Goal: Transaction & Acquisition: Purchase product/service

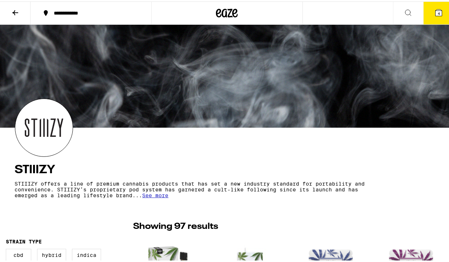
click at [435, 9] on icon at bounding box center [438, 11] width 7 height 7
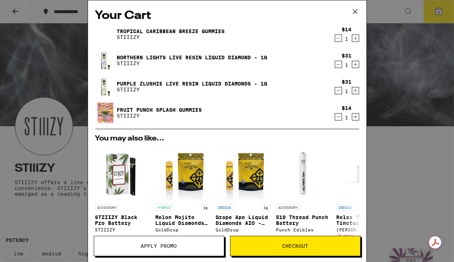
scroll to position [146, 0]
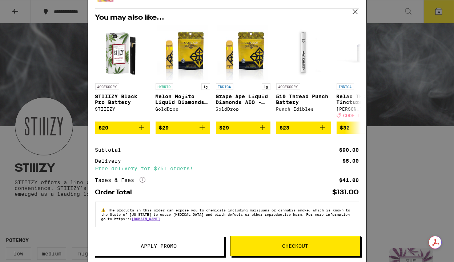
click at [262, 240] on button "Checkout" at bounding box center [295, 245] width 130 height 20
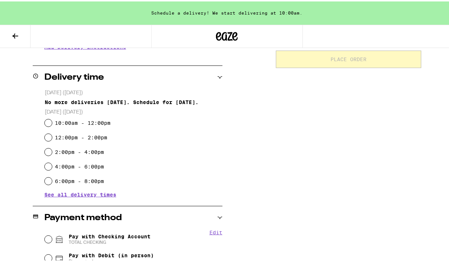
scroll to position [164, 0]
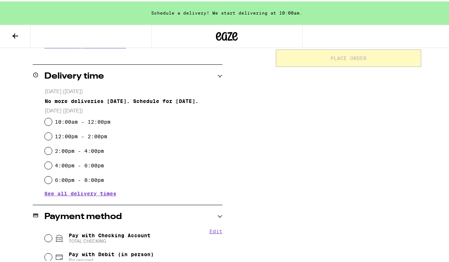
click at [43, 135] on div "[DATE] ([DATE]) No more deliveries [DATE]. Schedule for [DATE]. [DATE] ([DATE])…" at bounding box center [128, 140] width 190 height 108
click at [46, 137] on input "12:00pm - 2:00pm" at bounding box center [48, 134] width 7 height 7
radio input "true"
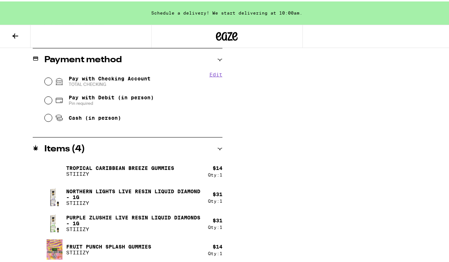
scroll to position [319, 0]
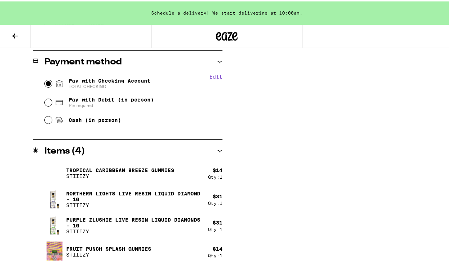
click at [47, 83] on input "Pay with Checking Account TOTAL CHECKING" at bounding box center [48, 81] width 7 height 7
radio input "true"
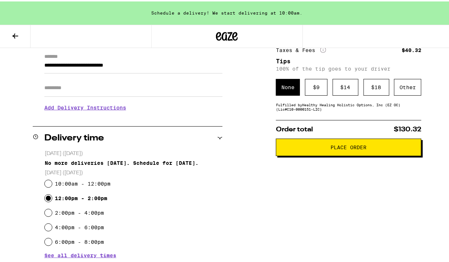
scroll to position [104, 0]
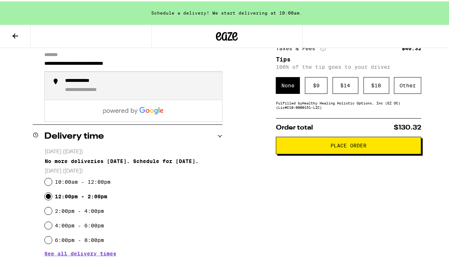
click at [60, 66] on input "**********" at bounding box center [133, 64] width 178 height 12
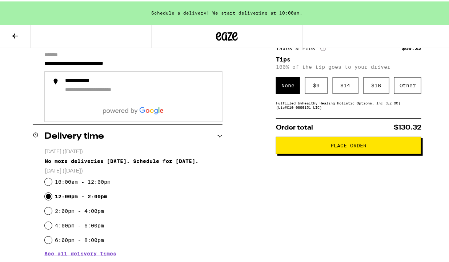
click at [61, 63] on input "**********" at bounding box center [133, 64] width 178 height 12
type input "**********"
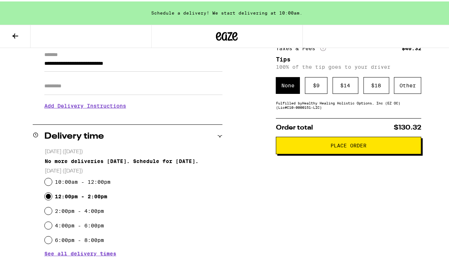
click at [57, 109] on h3 "Add Delivery Instructions" at bounding box center [133, 104] width 178 height 17
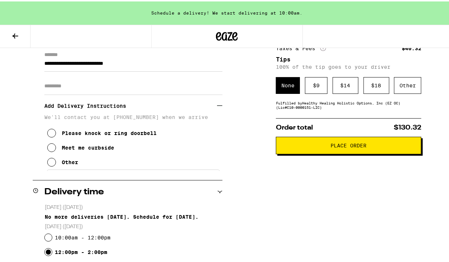
click at [50, 150] on icon at bounding box center [51, 146] width 9 height 9
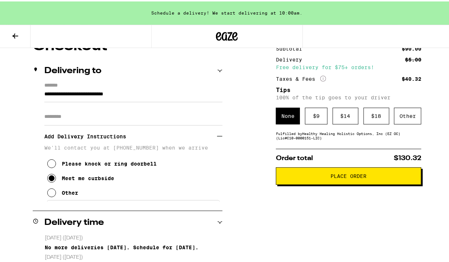
scroll to position [73, 0]
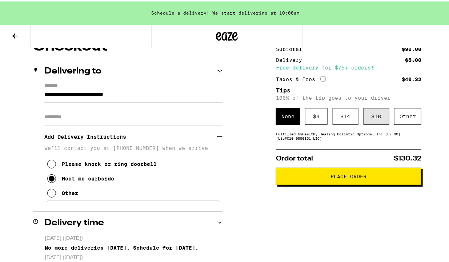
click at [369, 122] on div "$ 18" at bounding box center [376, 114] width 26 height 17
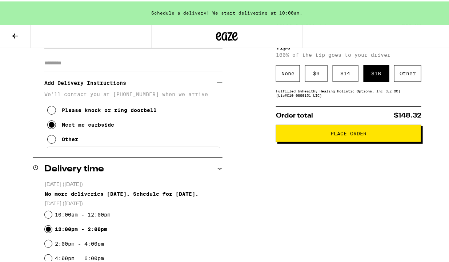
scroll to position [128, 0]
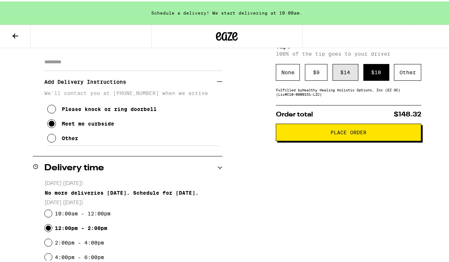
click at [342, 84] on div "Subtotal $90.00 Delivery $5.00 Free delivery for $75+ orders! Taxes & Fees More…" at bounding box center [348, 260] width 145 height 555
click at [341, 77] on div "$ 14" at bounding box center [345, 70] width 26 height 17
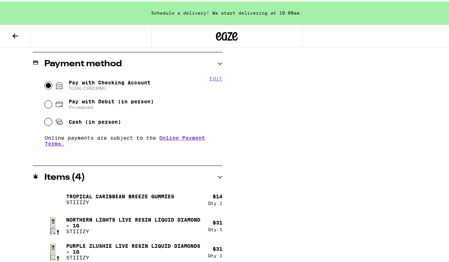
scroll to position [405, 0]
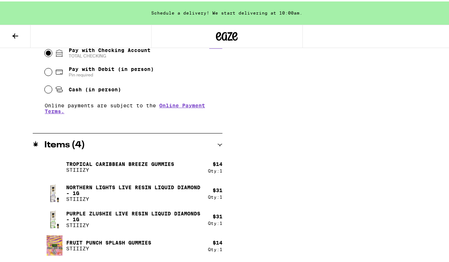
click at [76, 165] on p "STIIIZY" at bounding box center [120, 168] width 108 height 6
click at [14, 32] on icon at bounding box center [15, 34] width 9 height 9
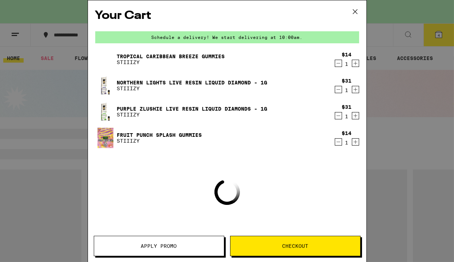
click at [133, 60] on p "STIIIZY" at bounding box center [171, 62] width 108 height 6
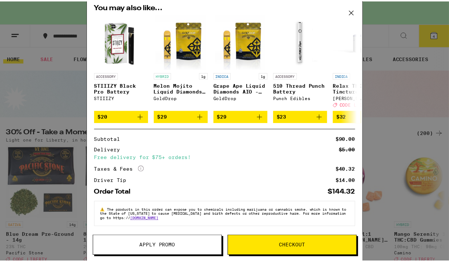
scroll to position [183, 0]
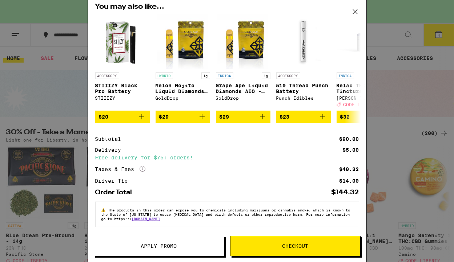
click at [354, 10] on icon at bounding box center [354, 11] width 11 height 11
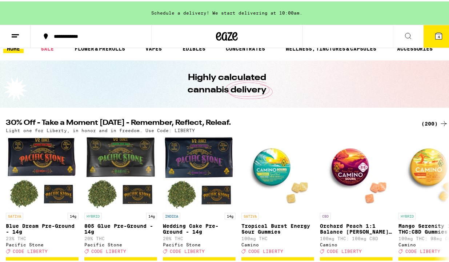
scroll to position [12, 0]
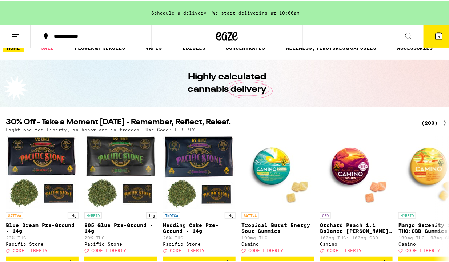
click at [22, 87] on div "Highly calculated cannabis delivery" at bounding box center [227, 81] width 454 height 47
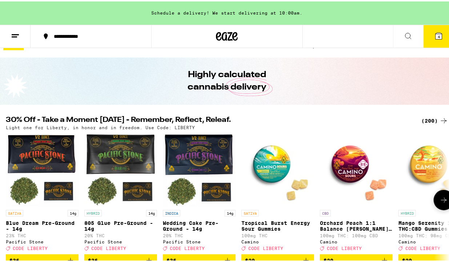
scroll to position [23, 0]
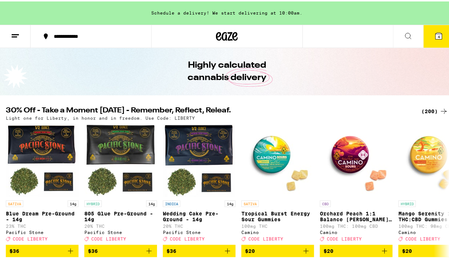
click at [440, 108] on icon at bounding box center [443, 109] width 9 height 9
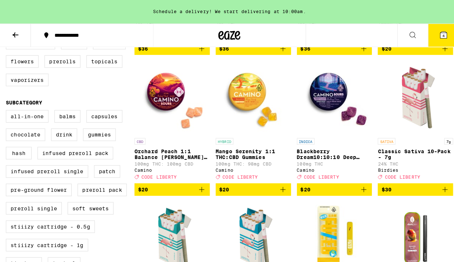
scroll to position [207, 0]
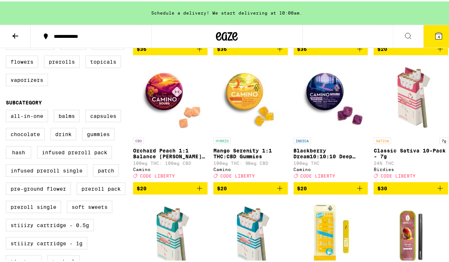
click at [279, 235] on img "Open page for Classic Indica 10-Pack - 7g from Birdies" at bounding box center [250, 235] width 73 height 73
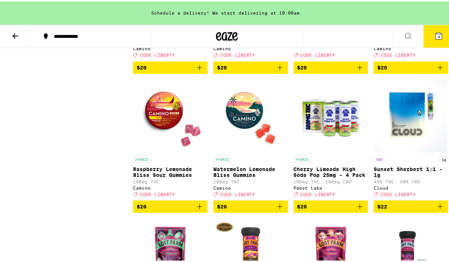
scroll to position [2962, 0]
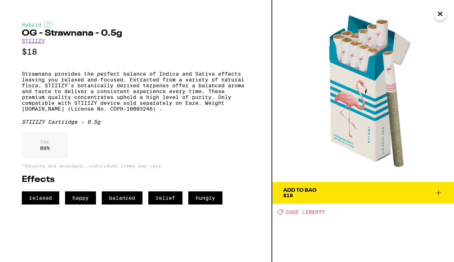
click at [179, 111] on p "Strawnana provides the perfect balance of Indica and Sativa effects leaving you…" at bounding box center [136, 91] width 228 height 41
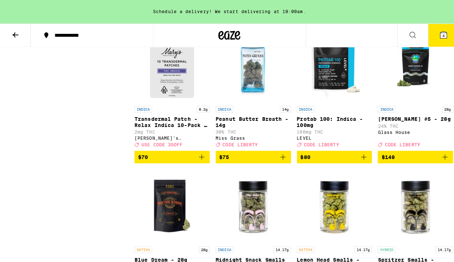
scroll to position [6788, 0]
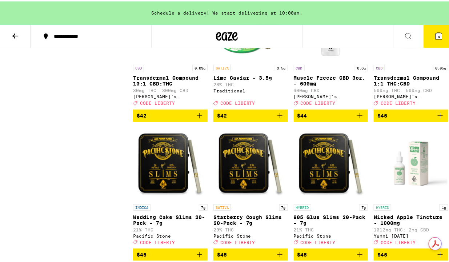
scroll to position [6098, 0]
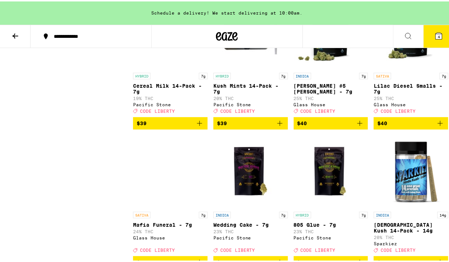
scroll to position [5618, 0]
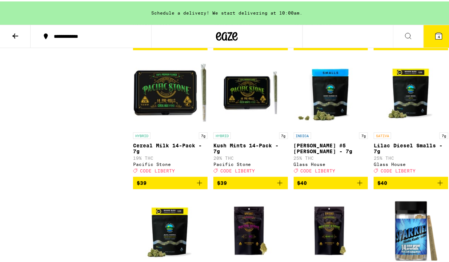
scroll to position [5616, 0]
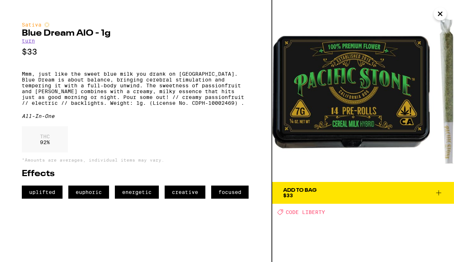
click at [439, 15] on icon "Close" at bounding box center [440, 14] width 4 height 4
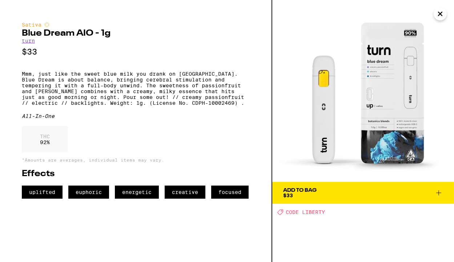
click at [117, 145] on div "Sativa Blue Dream AIO - 1g turn $33 Mmm, just like the sweet blue milk you dran…" at bounding box center [136, 110] width 228 height 177
click at [117, 150] on div "THC 92 %" at bounding box center [136, 141] width 228 height 30
click at [192, 106] on p "Mmm, just like the sweet blue milk you drank on Tatooine. Blue Dream is about b…" at bounding box center [136, 88] width 228 height 35
click at [194, 127] on div "Sativa Blue Dream AIO - 1g turn $33 Mmm, just like the sweet blue milk you dran…" at bounding box center [136, 110] width 228 height 177
click at [148, 141] on div "Sativa Blue Dream AIO - 1g turn $33 Mmm, just like the sweet blue milk you dran…" at bounding box center [136, 110] width 228 height 177
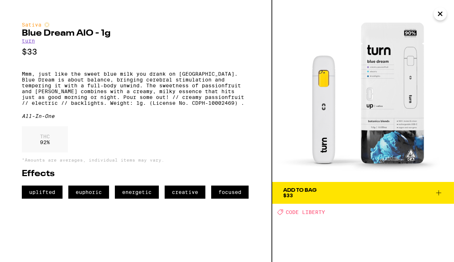
click at [320, 190] on span "Add To Bag $33" at bounding box center [363, 192] width 160 height 10
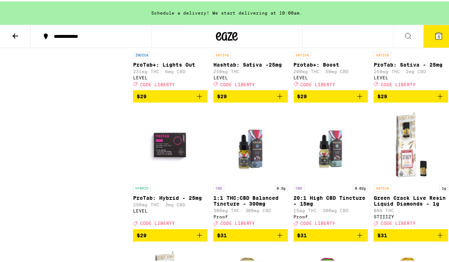
scroll to position [4591, 0]
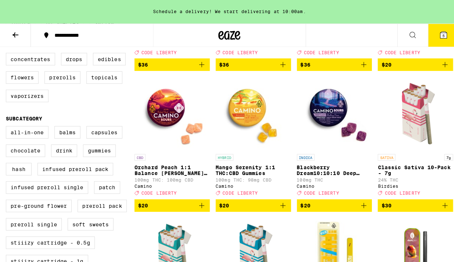
scroll to position [104, 0]
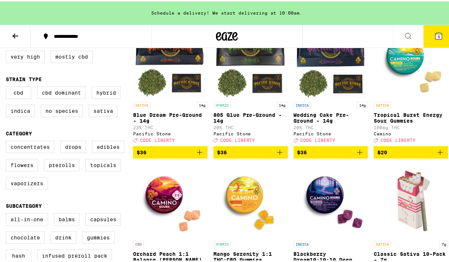
click at [433, 44] on button "5" at bounding box center [438, 35] width 31 height 23
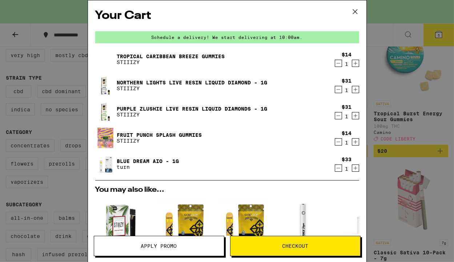
click at [102, 139] on img at bounding box center [105, 137] width 20 height 33
click at [106, 136] on img at bounding box center [105, 137] width 20 height 33
drag, startPoint x: 108, startPoint y: 136, endPoint x: 128, endPoint y: 132, distance: 19.7
click at [127, 132] on div "Fruit Punch Splash Gummies STIIIZY" at bounding box center [213, 138] width 236 height 20
click at [128, 132] on link "Fruit Punch Splash Gummies" at bounding box center [159, 135] width 85 height 6
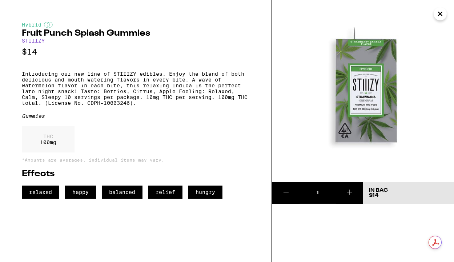
click at [130, 133] on div "Hybrid Fruit Punch Splash Gummies STIIIZY $14 Introducing our new line of STIII…" at bounding box center [136, 110] width 228 height 177
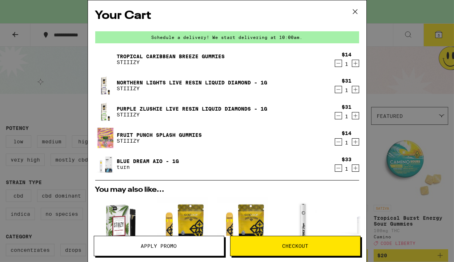
scroll to position [104, 0]
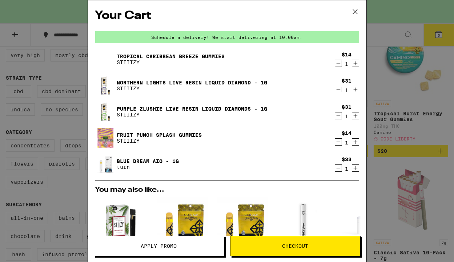
click at [117, 53] on link "Tropical Caribbean Breeze Gummies" at bounding box center [171, 56] width 108 height 6
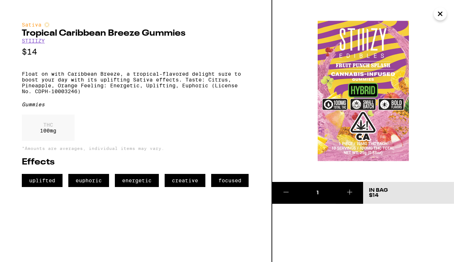
scroll to position [104, 0]
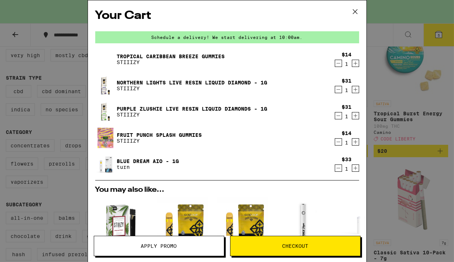
click at [335, 64] on icon "Decrement" at bounding box center [338, 63] width 7 height 9
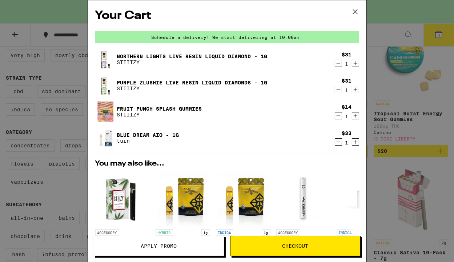
click at [335, 114] on icon "Decrement" at bounding box center [338, 115] width 7 height 9
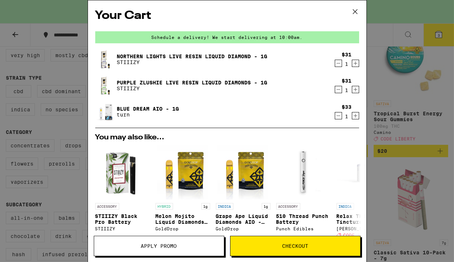
click at [138, 250] on button "Apply Promo" at bounding box center [159, 245] width 130 height 20
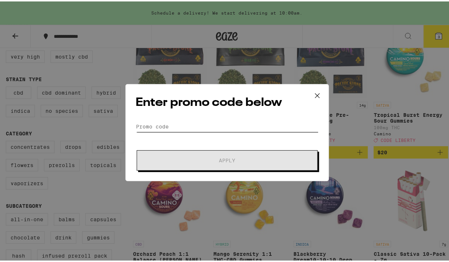
click at [160, 129] on input "Promo Code" at bounding box center [227, 125] width 182 height 11
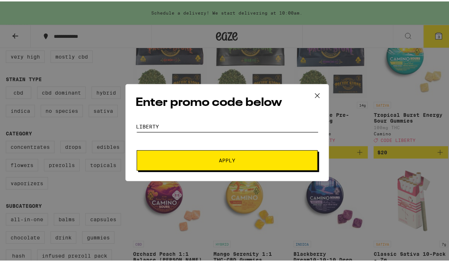
type input "LIBERTY"
click at [149, 166] on button "Apply" at bounding box center [227, 159] width 181 height 20
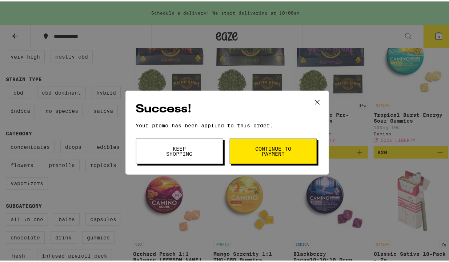
click at [312, 98] on icon at bounding box center [317, 100] width 11 height 11
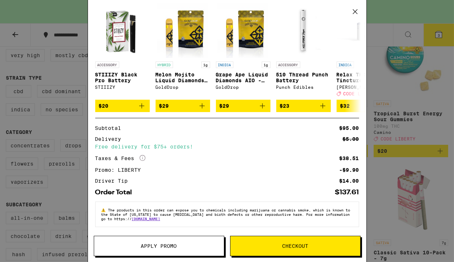
scroll to position [168, 0]
click at [271, 246] on span "Checkout" at bounding box center [295, 245] width 130 height 5
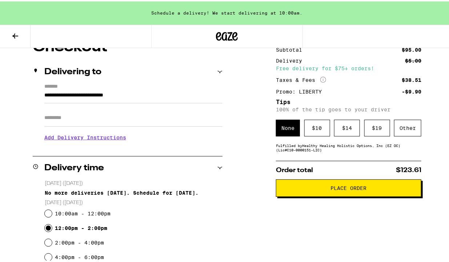
scroll to position [71, 0]
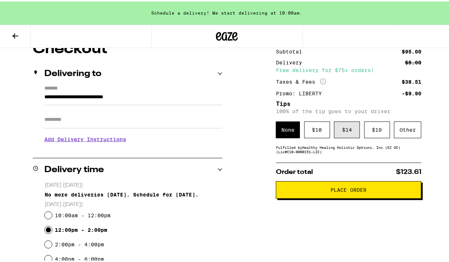
click at [348, 131] on div "$ 14" at bounding box center [347, 128] width 26 height 17
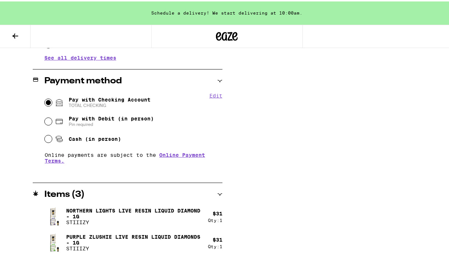
scroll to position [323, 0]
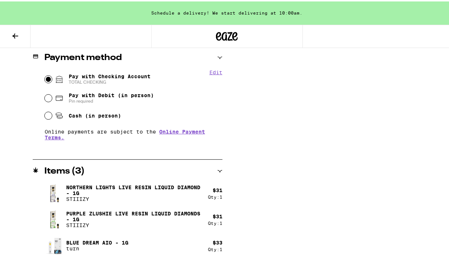
click at [311, 136] on div "Subtotal $95.00 Delivery $5.00 Free delivery for $75+ orders! Taxes & Fees More…" at bounding box center [348, 25] width 145 height 474
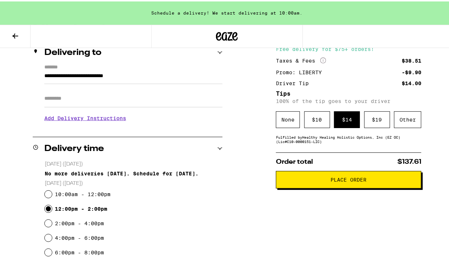
scroll to position [93, 0]
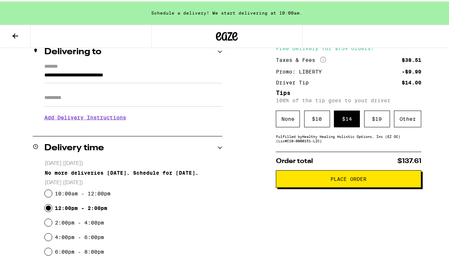
click at [331, 180] on span "Place Order" at bounding box center [349, 177] width 36 height 5
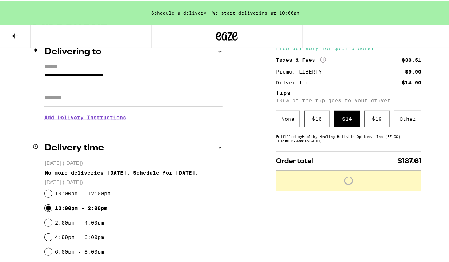
click at [235, 112] on div "**********" at bounding box center [227, 256] width 454 height 474
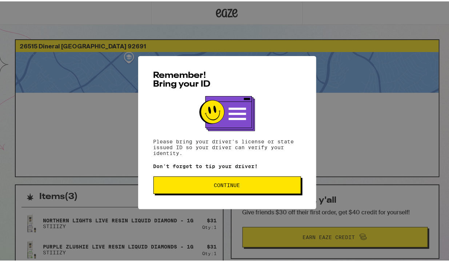
click at [206, 186] on span "Continue" at bounding box center [226, 183] width 135 height 5
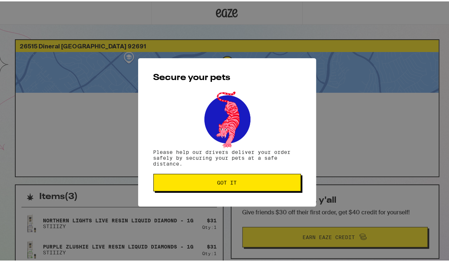
click at [206, 186] on button "Got it" at bounding box center [226, 180] width 147 height 17
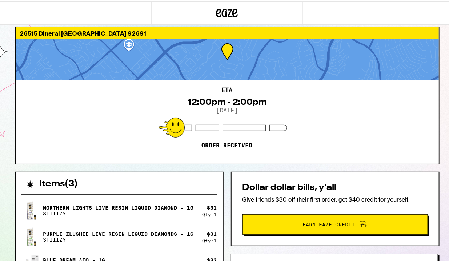
scroll to position [14, 0]
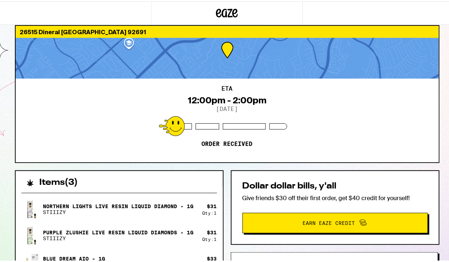
click at [164, 103] on div "ETA 12:00pm - 2:00pm 9/12/2025 Order received" at bounding box center [227, 119] width 423 height 84
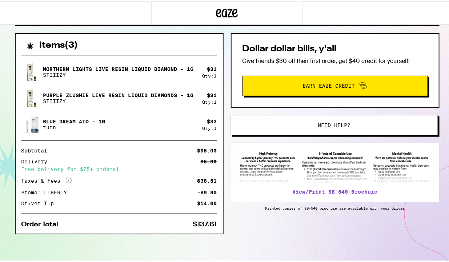
scroll to position [152, 0]
